Goal: Information Seeking & Learning: Learn about a topic

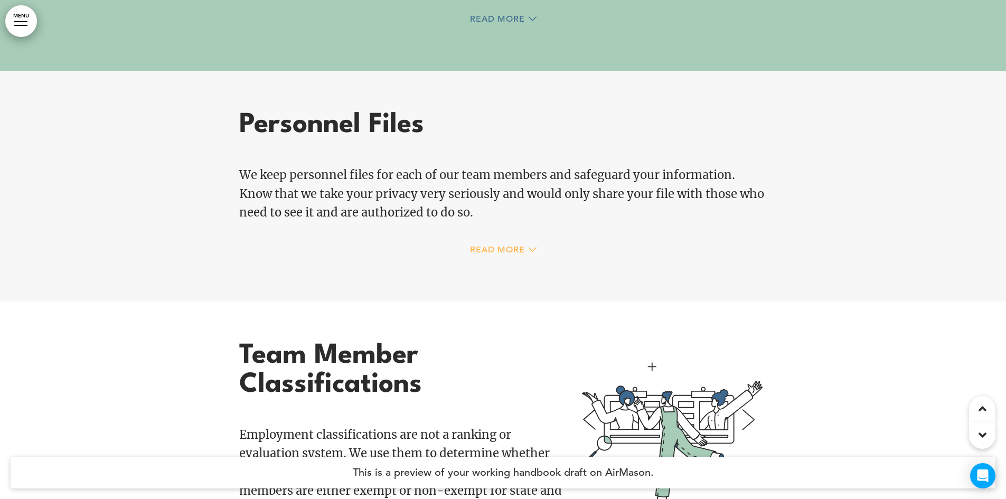
scroll to position [10243, 0]
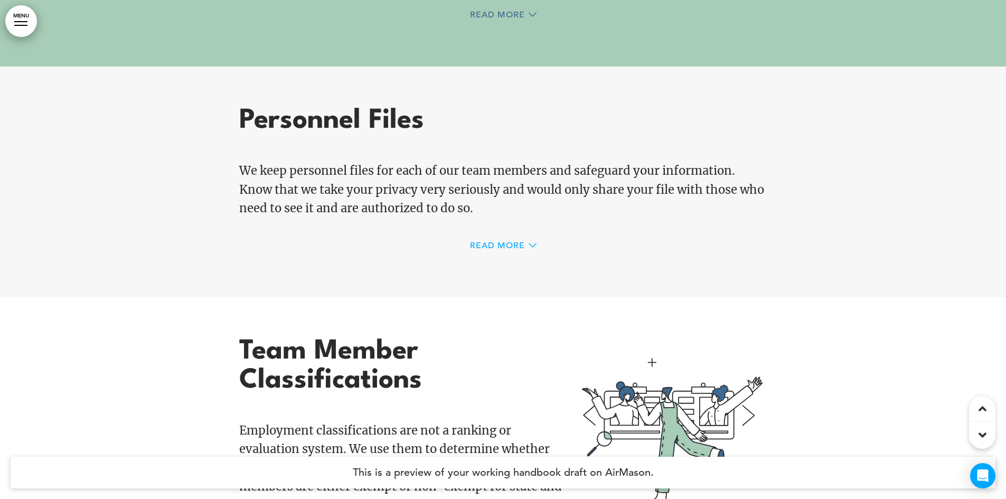
click at [495, 243] on span "Read More" at bounding box center [497, 245] width 55 height 8
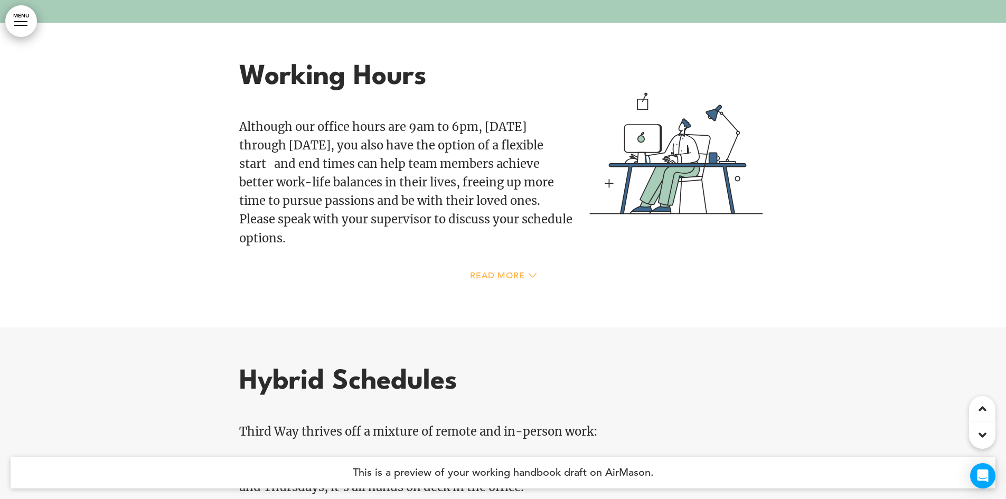
scroll to position [13675, 0]
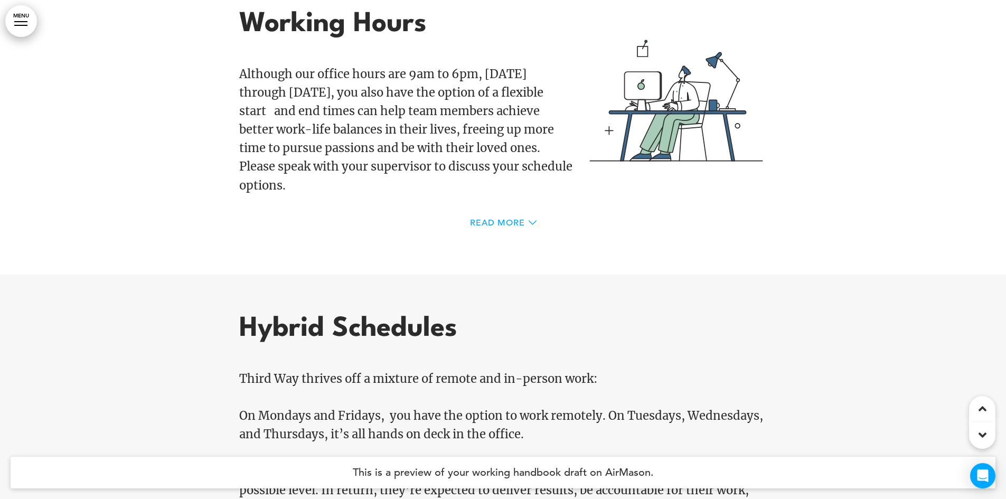
click at [482, 219] on span "Read More" at bounding box center [497, 223] width 55 height 8
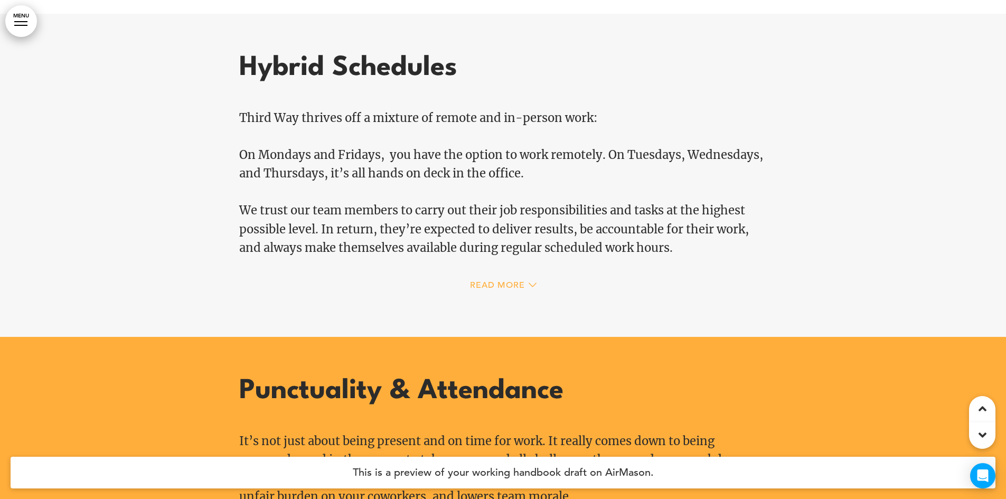
scroll to position [14150, 0]
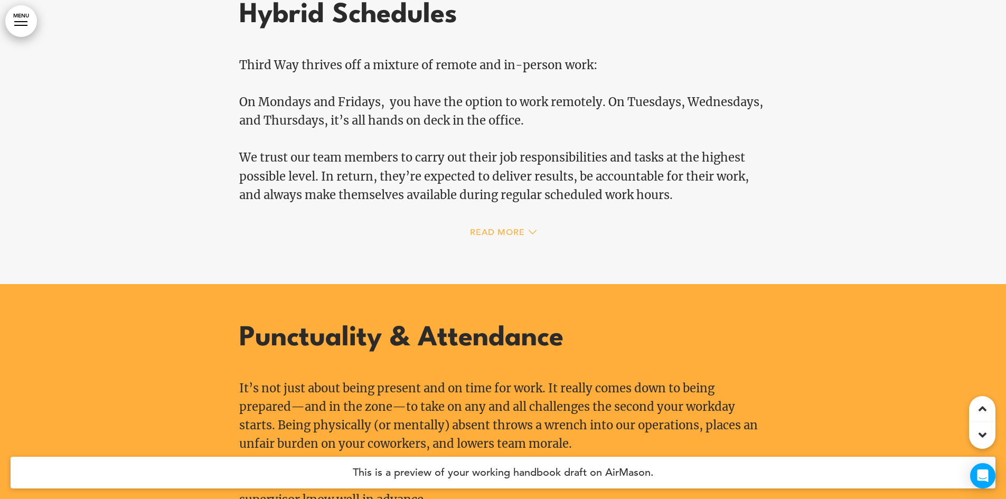
click at [514, 228] on span "Read More" at bounding box center [497, 232] width 55 height 8
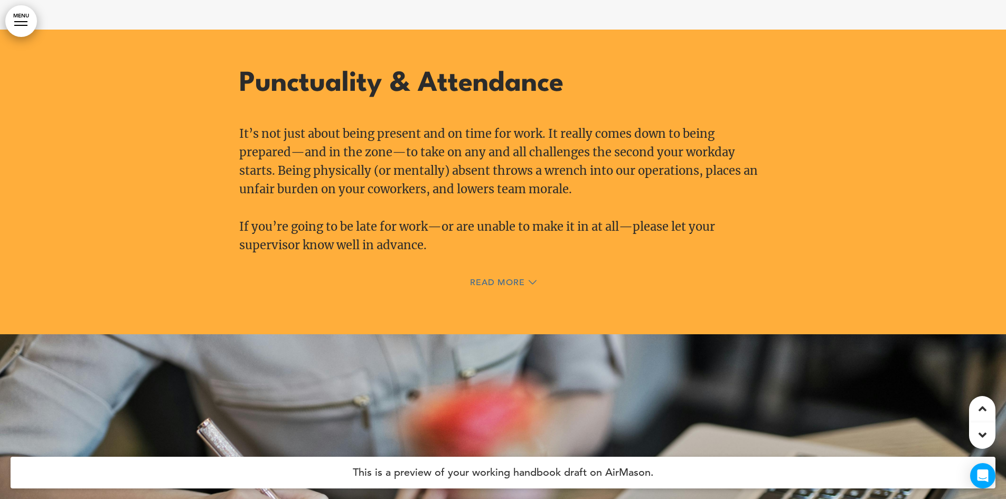
scroll to position [14678, 0]
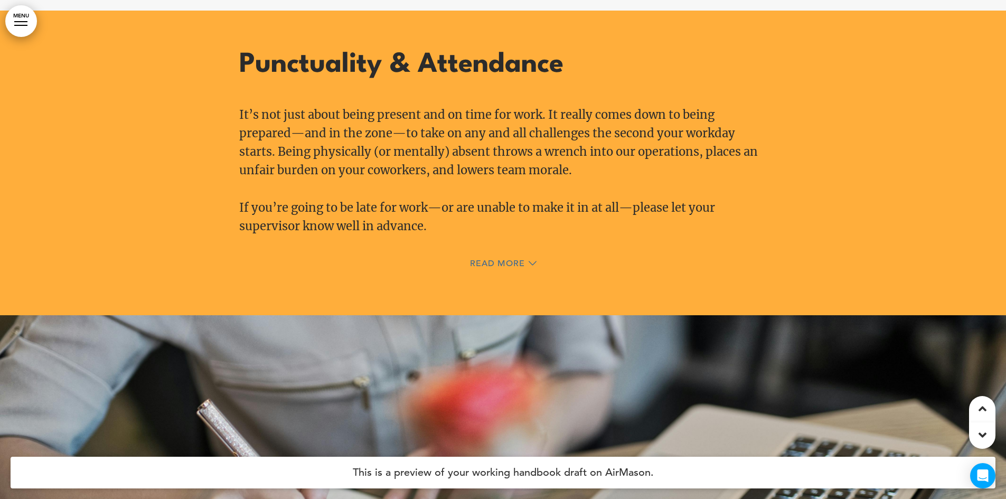
click at [476, 254] on div "Read More" at bounding box center [503, 265] width 528 height 22
click at [474, 259] on span "Read More" at bounding box center [497, 263] width 55 height 8
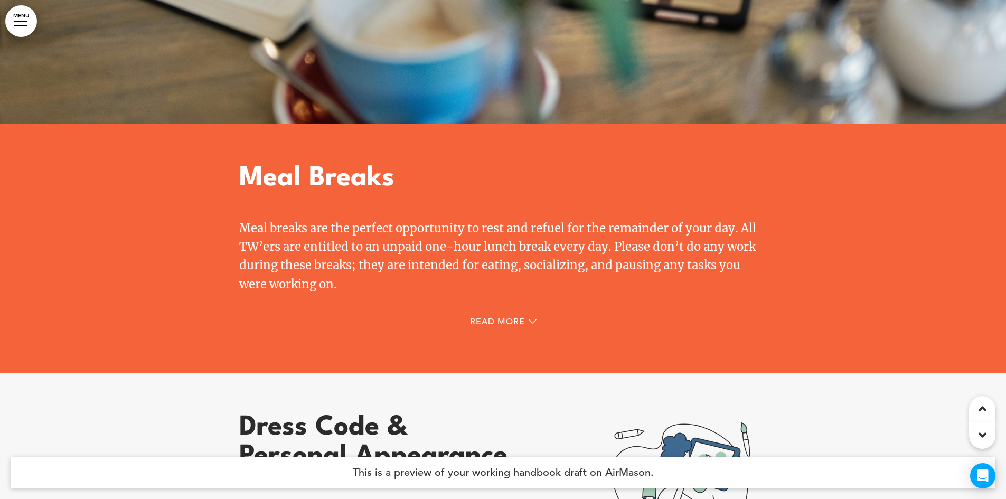
scroll to position [15523, 0]
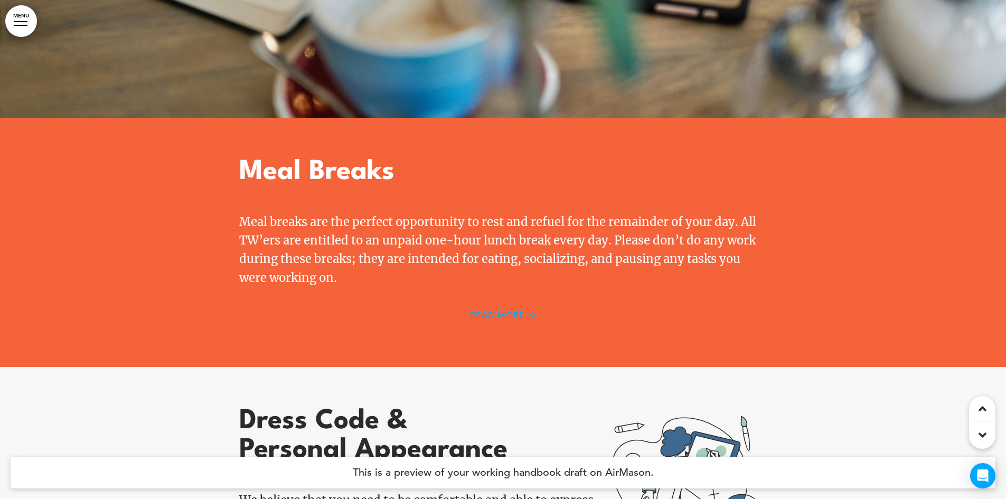
click at [513, 311] on span "Read More" at bounding box center [497, 315] width 55 height 8
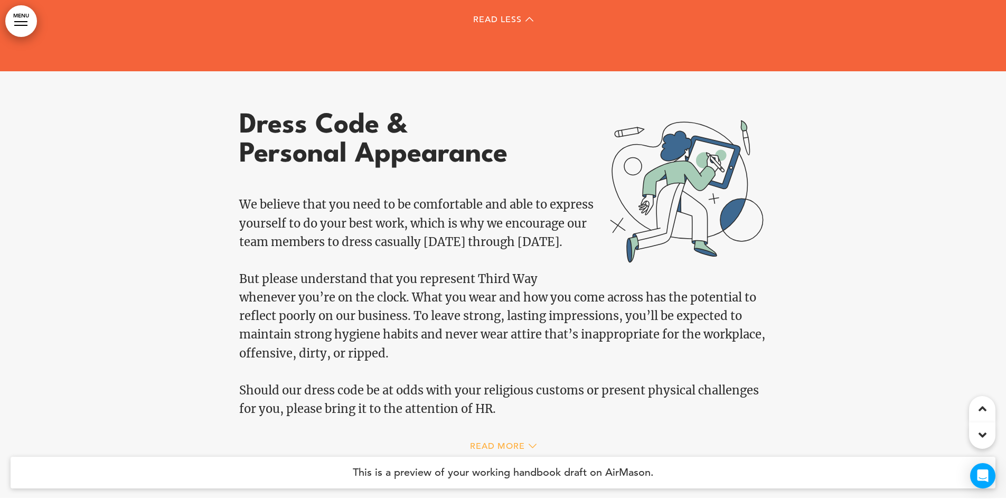
scroll to position [15945, 0]
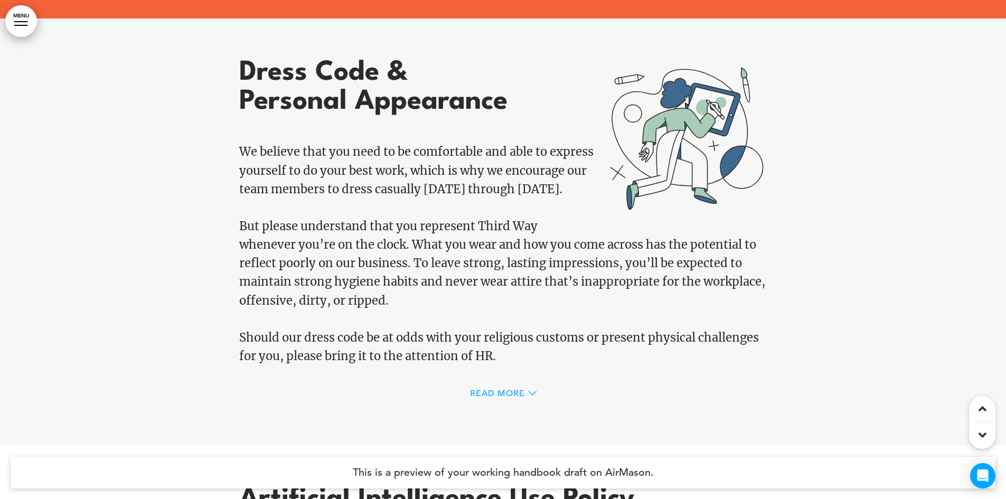
click at [497, 384] on div "Read More" at bounding box center [503, 395] width 528 height 22
click at [497, 389] on span "Read More" at bounding box center [497, 393] width 55 height 8
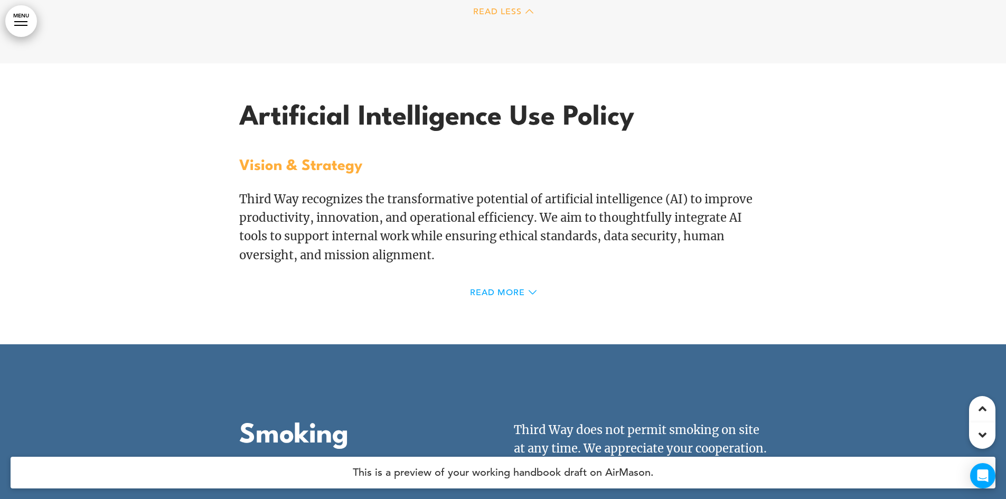
scroll to position [16790, 0]
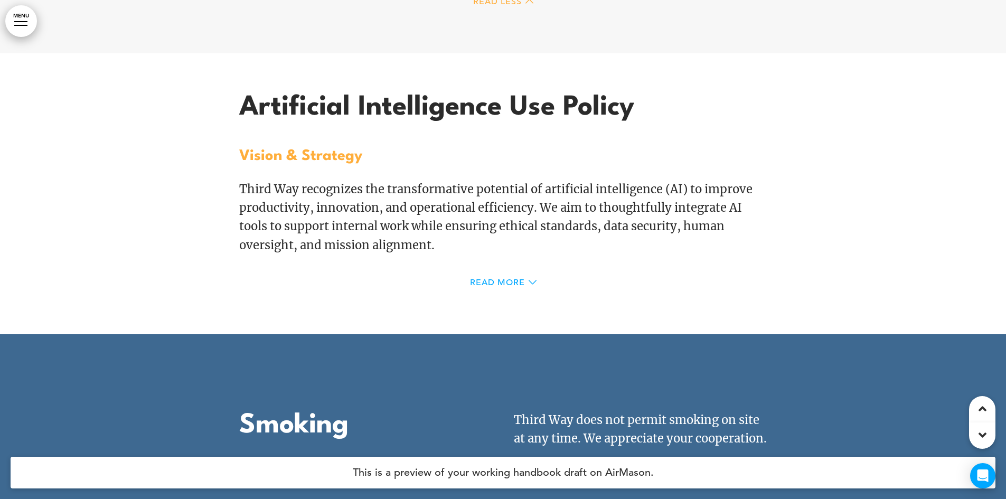
click at [506, 273] on div "Read More" at bounding box center [503, 284] width 528 height 22
click at [511, 278] on span "Read More" at bounding box center [497, 282] width 55 height 8
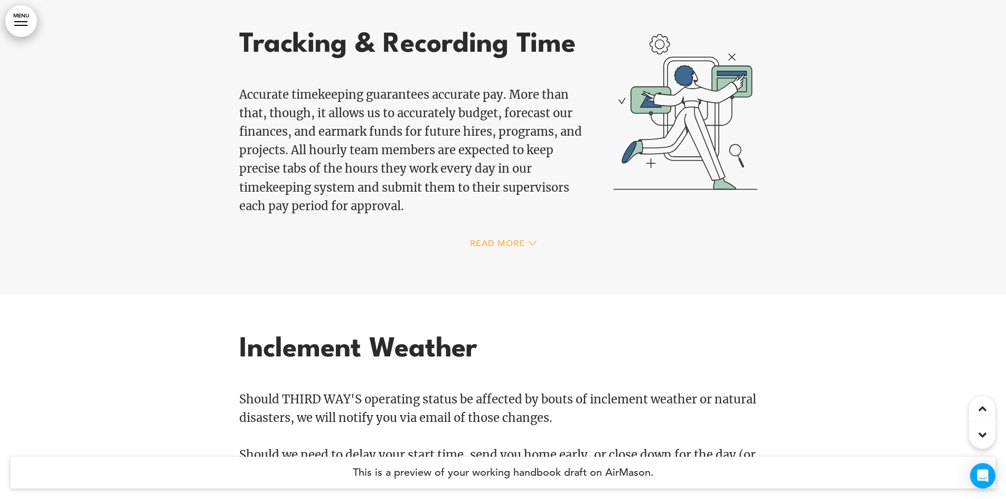
scroll to position [19747, 0]
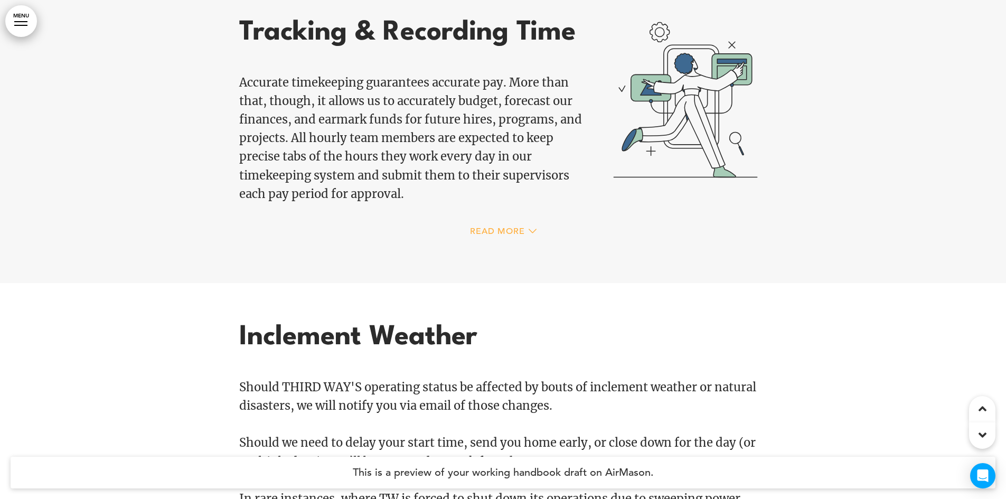
click at [489, 241] on div "Read More" at bounding box center [503, 233] width 528 height 22
click at [479, 235] on span "Read More" at bounding box center [497, 231] width 55 height 8
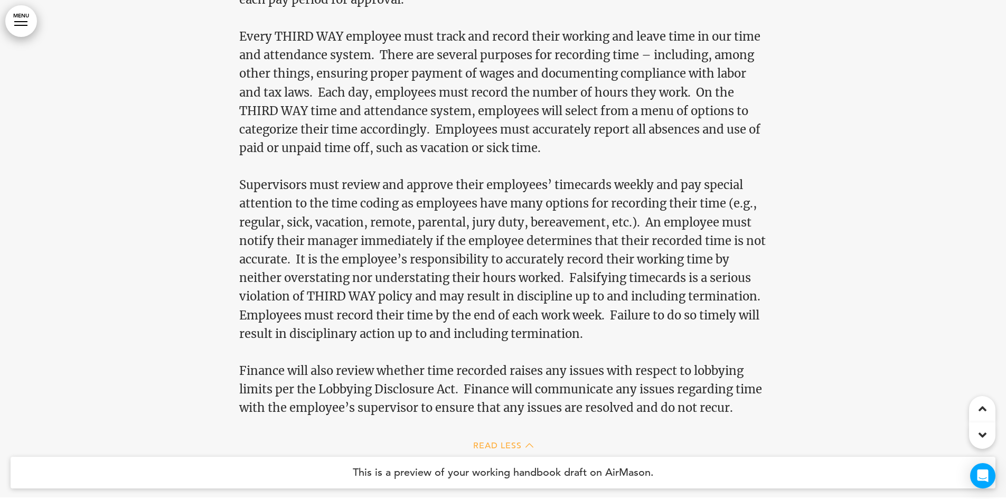
scroll to position [19958, 0]
